Goal: Navigation & Orientation: Find specific page/section

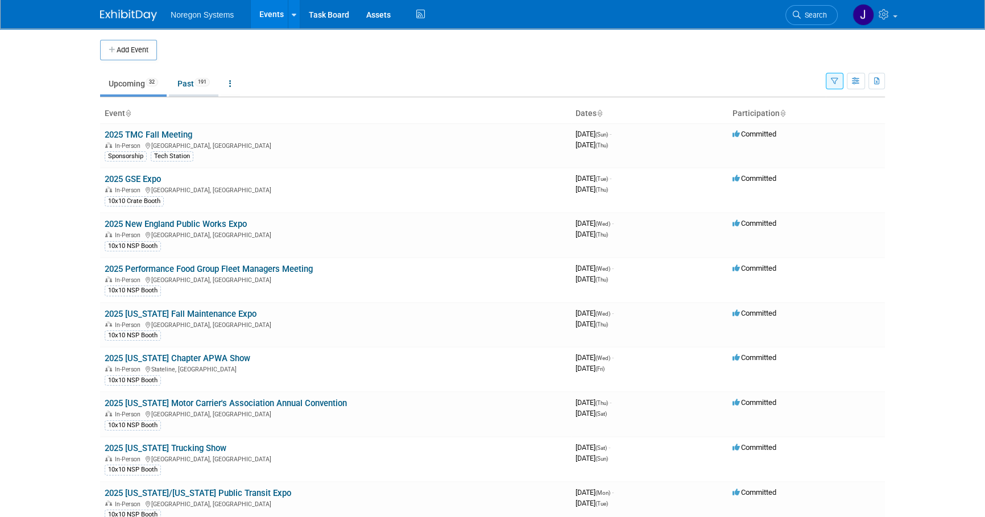
click at [189, 83] on link "Past 191" at bounding box center [193, 84] width 49 height 22
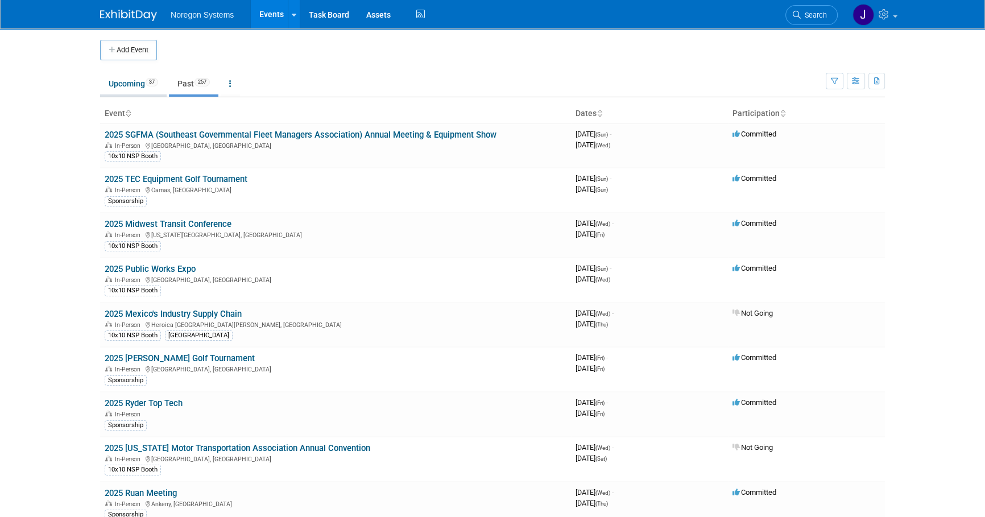
click at [134, 80] on link "Upcoming 37" at bounding box center [133, 84] width 67 height 22
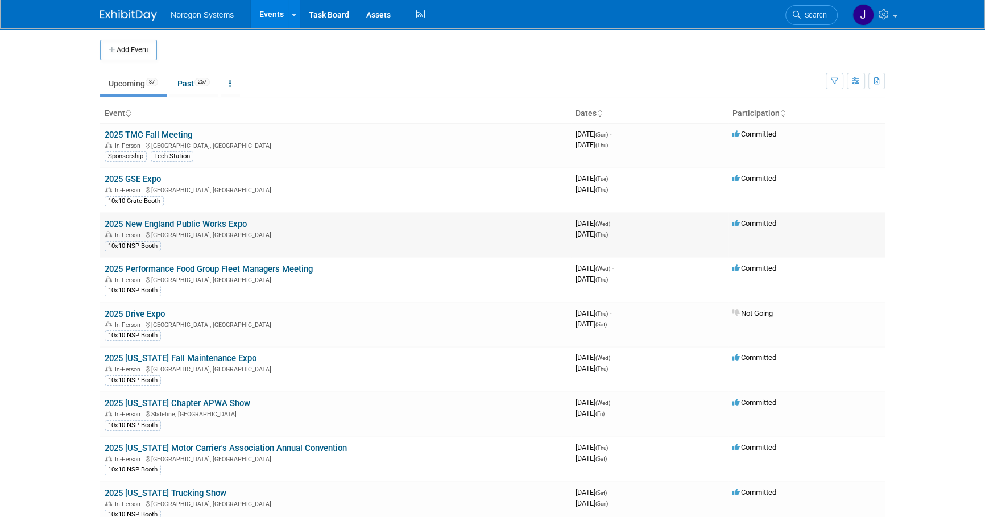
click at [219, 227] on link "2025 New England Public Works Expo" at bounding box center [176, 224] width 142 height 10
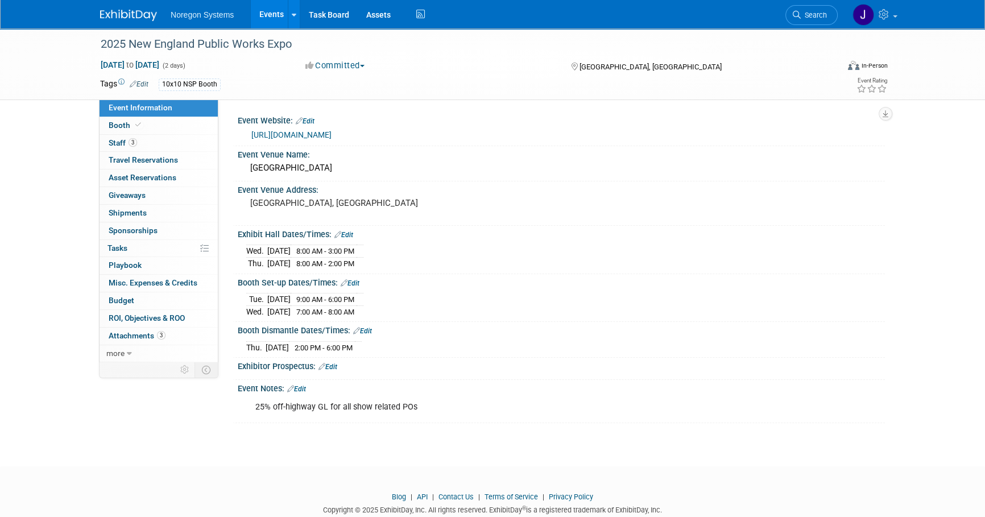
click at [132, 16] on img at bounding box center [128, 15] width 57 height 11
